Goal: Information Seeking & Learning: Check status

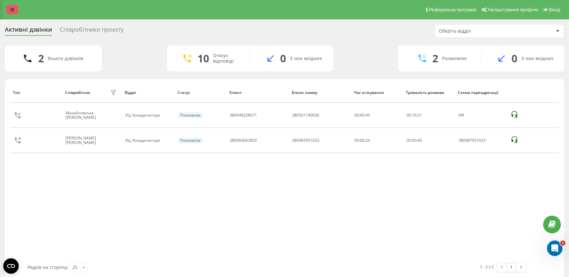
click at [11, 10] on icon at bounding box center [12, 9] width 4 height 5
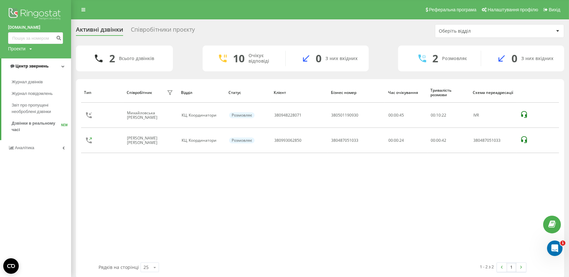
click at [30, 67] on span "Центр звернень" at bounding box center [31, 66] width 33 height 5
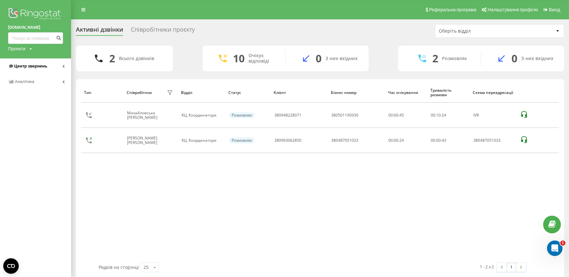
click at [43, 68] on span "Центр звернень" at bounding box center [30, 66] width 33 height 5
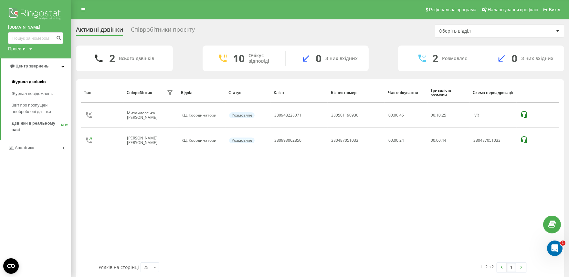
click at [43, 85] on span "Журнал дзвінків" at bounding box center [29, 82] width 34 height 6
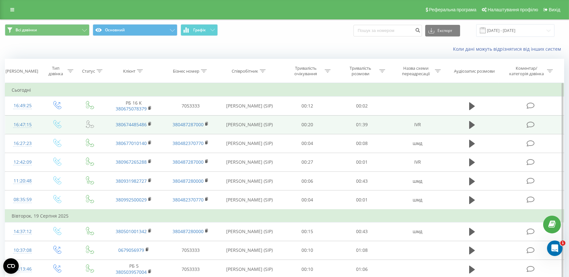
click at [467, 123] on td at bounding box center [472, 124] width 52 height 19
click at [474, 124] on icon at bounding box center [472, 124] width 6 height 9
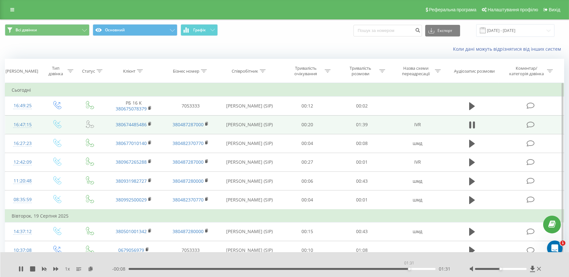
drag, startPoint x: 127, startPoint y: 269, endPoint x: 408, endPoint y: 290, distance: 282.0
click at [408, 277] on html "[DOMAIN_NAME] Проекти [DOMAIN_NAME] Центр звернень Журнал дзвінків Журнал повід…" at bounding box center [284, 138] width 569 height 277
click at [400, 268] on div "01:38" at bounding box center [282, 269] width 307 height 2
click at [31, 267] on icon at bounding box center [32, 268] width 5 height 5
click at [12, 6] on link at bounding box center [12, 9] width 12 height 9
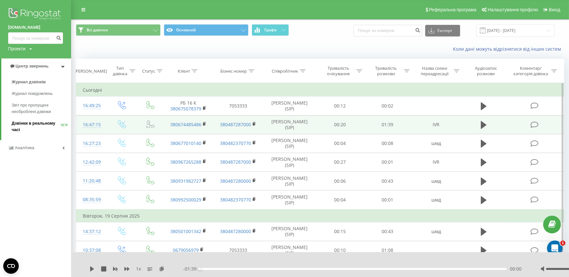
click at [50, 122] on span "Дзвінки в реальному часі" at bounding box center [36, 126] width 49 height 13
